Goal: Register for event/course

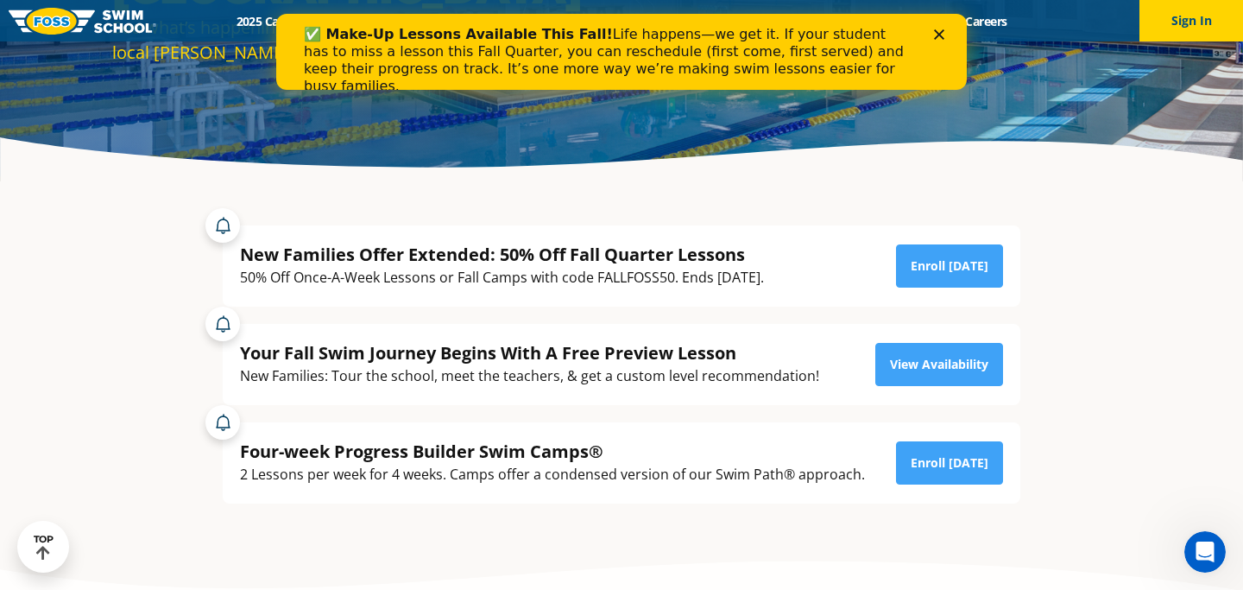
scroll to position [233, 0]
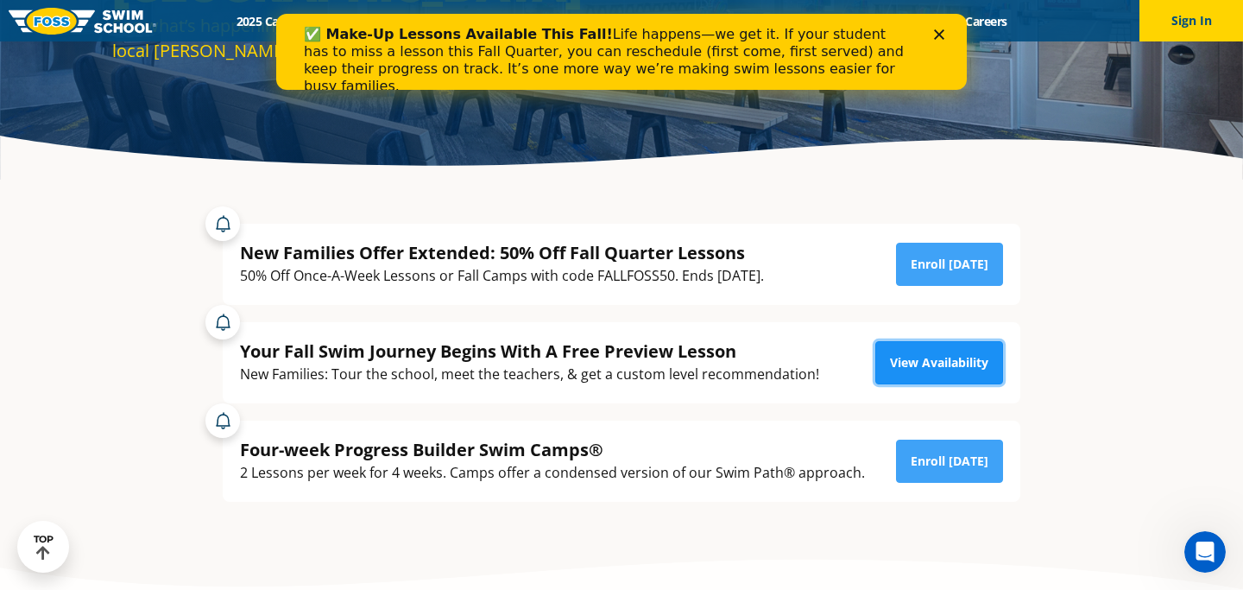
click at [904, 371] on link "View Availability" at bounding box center [940, 362] width 128 height 43
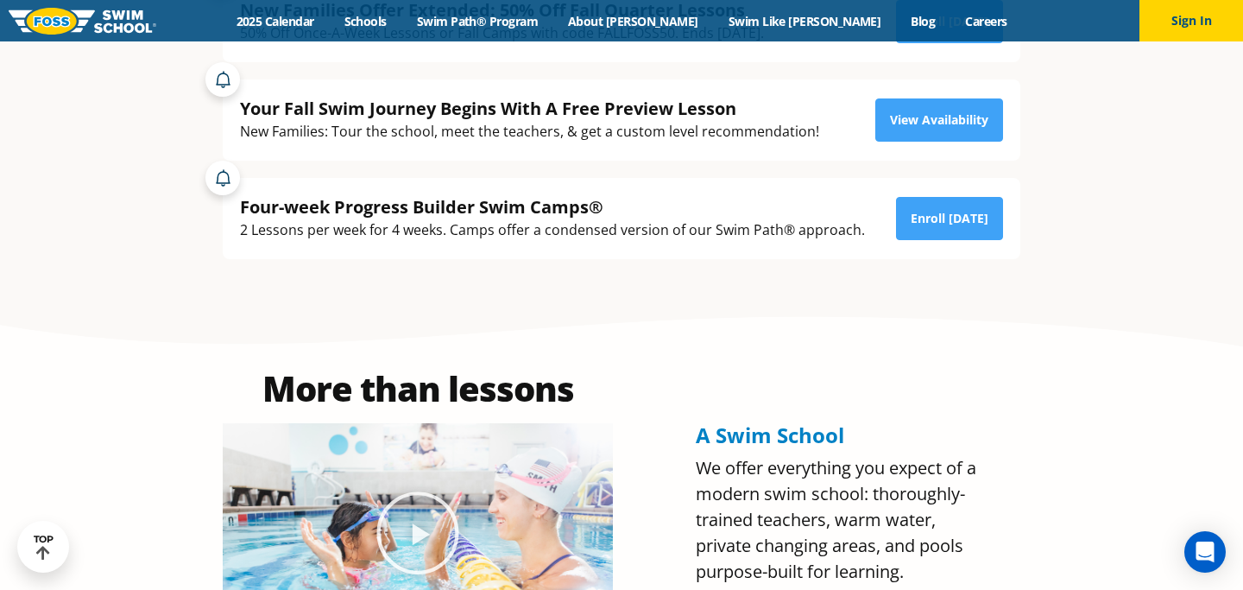
scroll to position [466, 0]
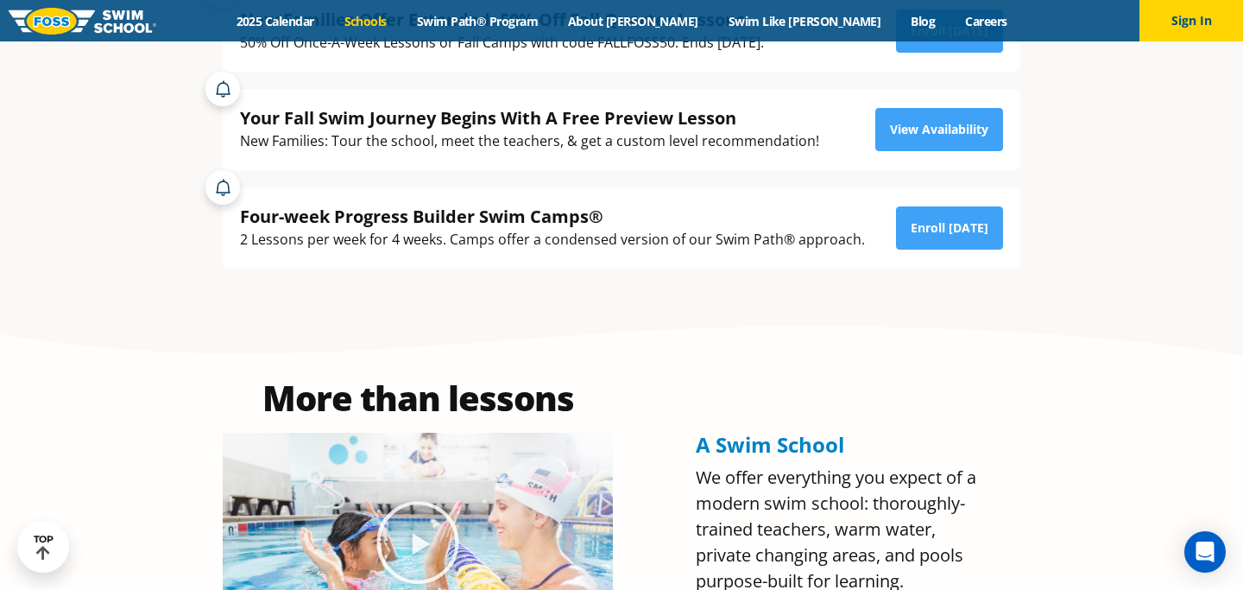
click at [402, 18] on link "Schools" at bounding box center [365, 21] width 73 height 16
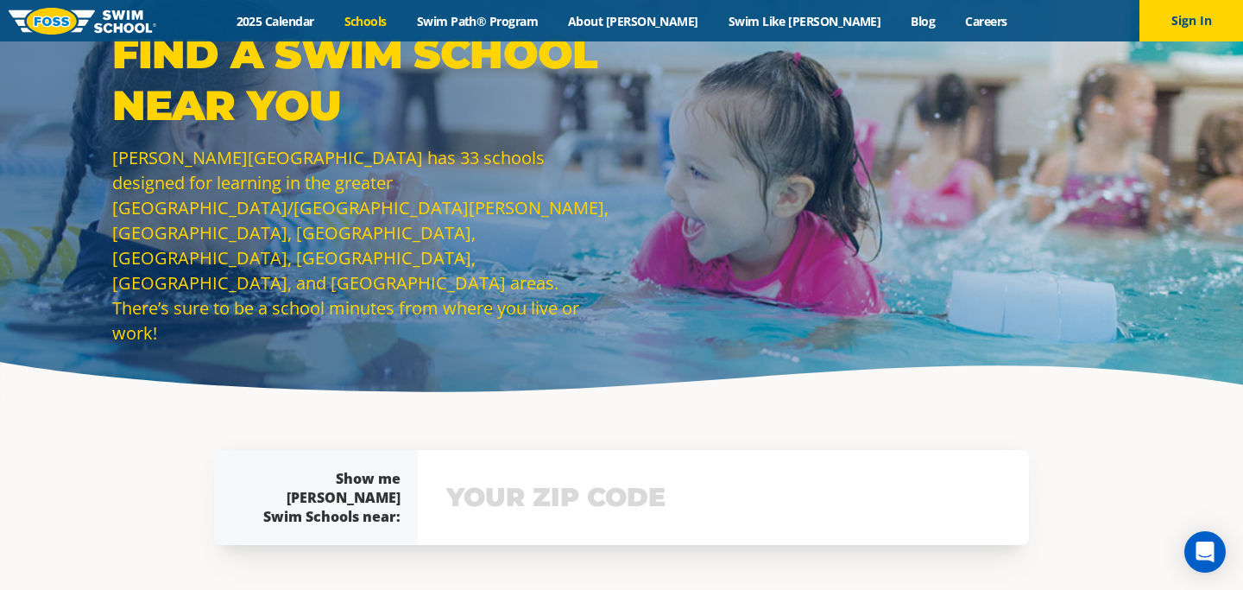
click at [542, 518] on input "text" at bounding box center [723, 497] width 563 height 50
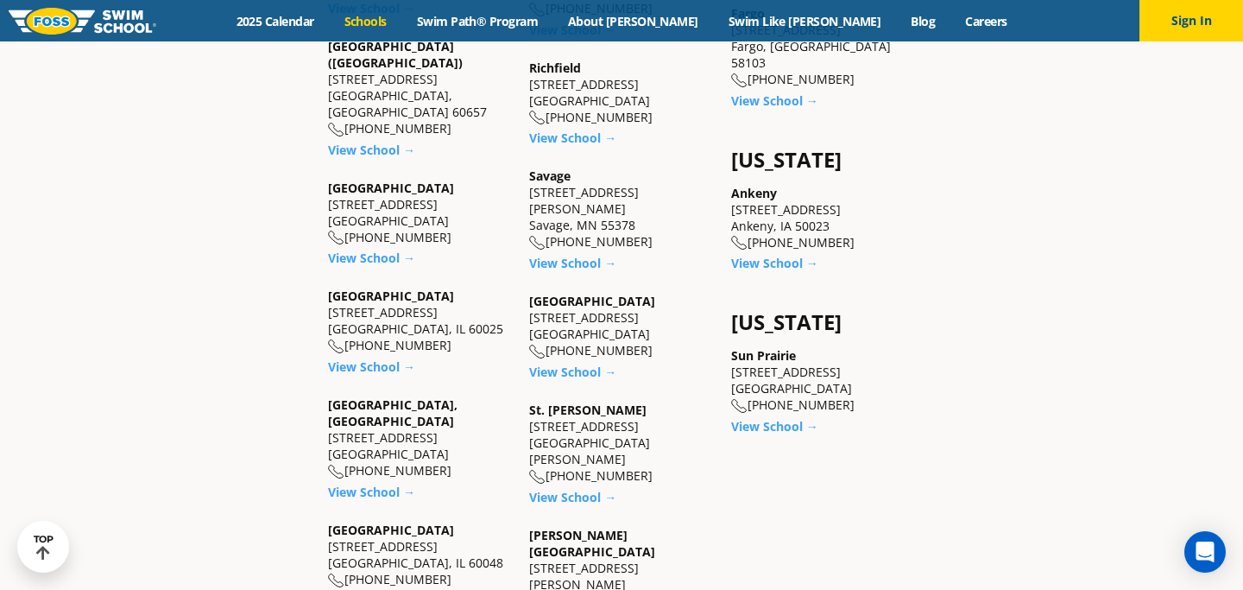
scroll to position [1312, 0]
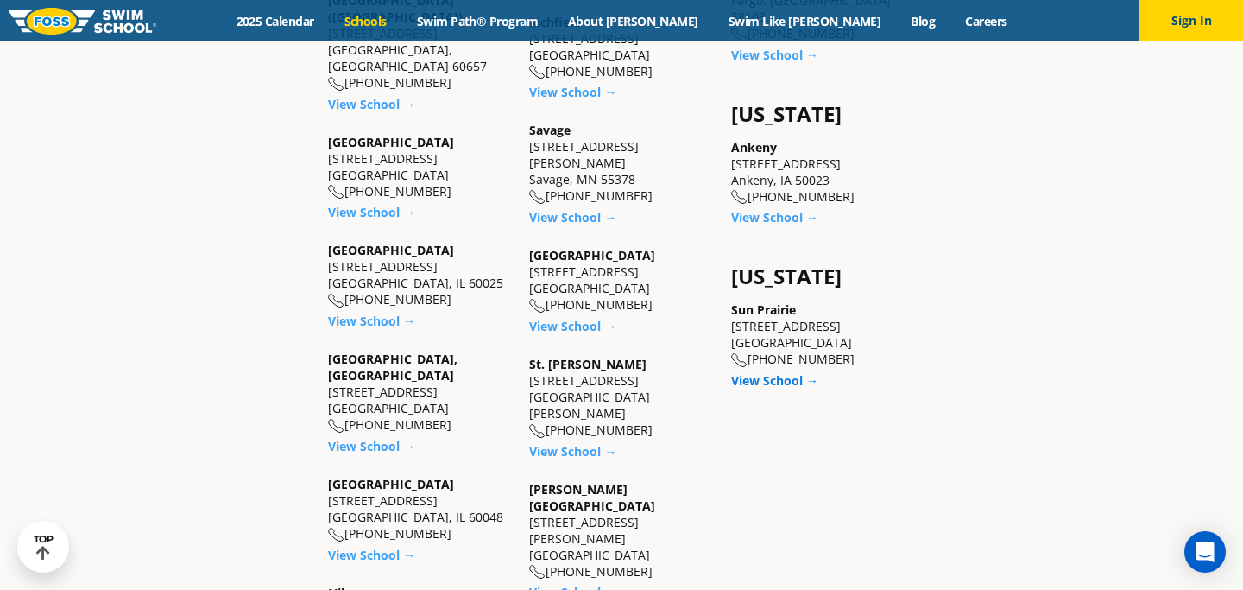
type input "5"
click at [794, 372] on link "View School →" at bounding box center [774, 380] width 87 height 16
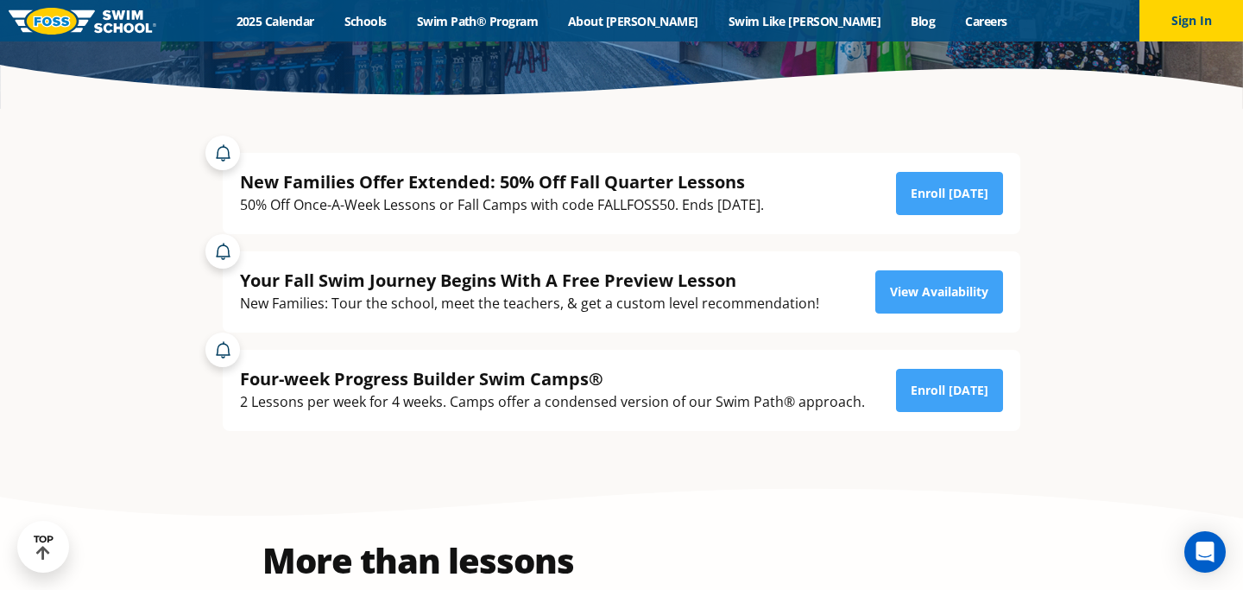
scroll to position [296, 0]
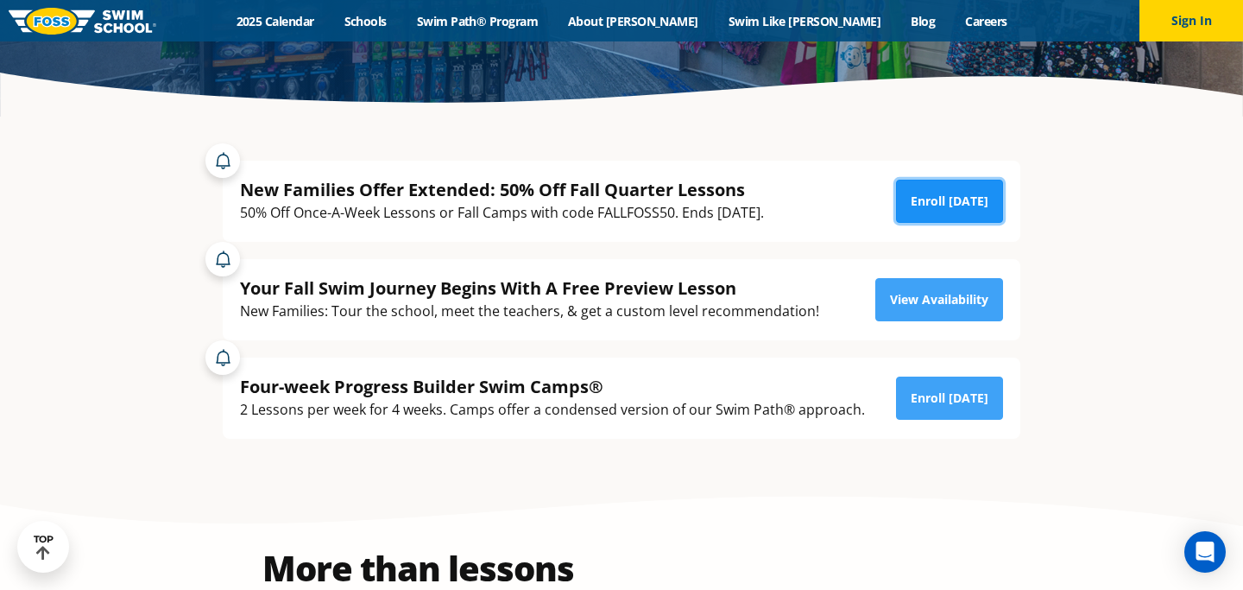
click at [956, 202] on link "Enroll [DATE]" at bounding box center [949, 201] width 107 height 43
